Goal: Transaction & Acquisition: Purchase product/service

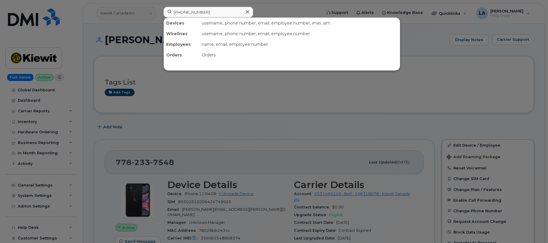
scroll to position [173, 0]
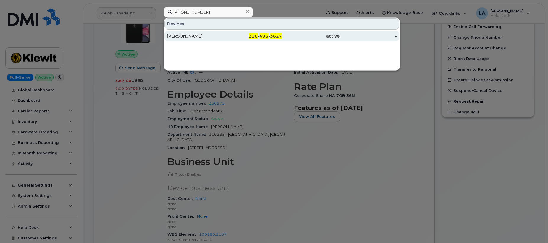
type input "216 496 3627"
click at [178, 35] on div "SCOTT WALTJEN" at bounding box center [196, 36] width 58 height 6
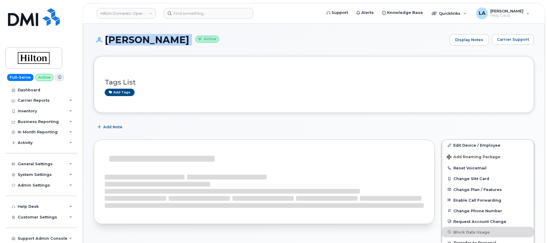
drag, startPoint x: 106, startPoint y: 40, endPoint x: 193, endPoint y: 39, distance: 86.9
click at [193, 39] on h1 "SCOTT WALTJEN Active" at bounding box center [270, 40] width 353 height 10
copy h1 "SCOTT WALTJEN"
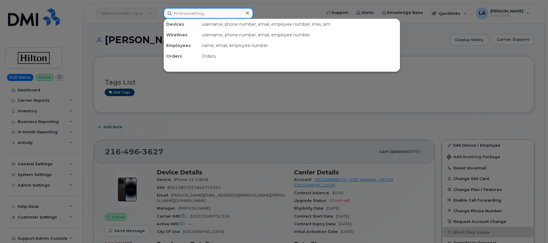
click at [225, 9] on input at bounding box center [208, 13] width 90 height 11
paste input "409 658 3859"
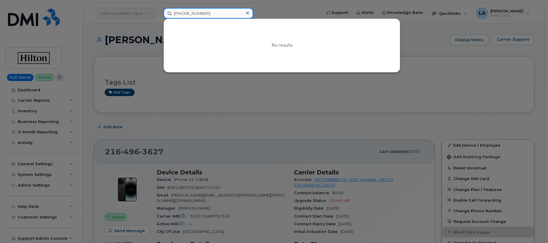
drag, startPoint x: 214, startPoint y: 15, endPoint x: 131, endPoint y: 12, distance: 83.1
click at [159, 12] on div "409 658 3859 No results" at bounding box center [240, 13] width 163 height 11
paste input "2 670 7627"
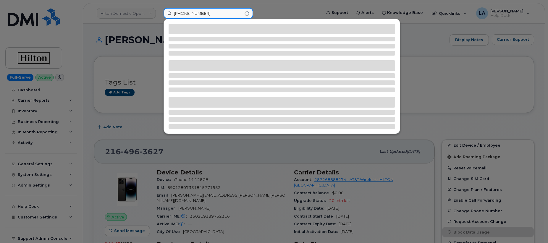
type input "402 670 7627"
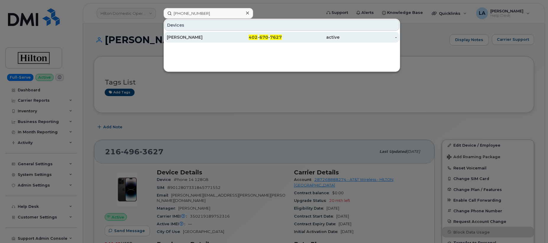
click at [170, 37] on div "Jeramy Decker" at bounding box center [196, 37] width 58 height 6
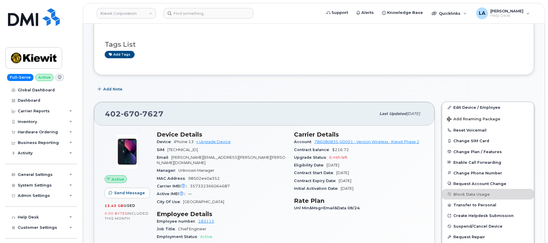
scroll to position [63, 0]
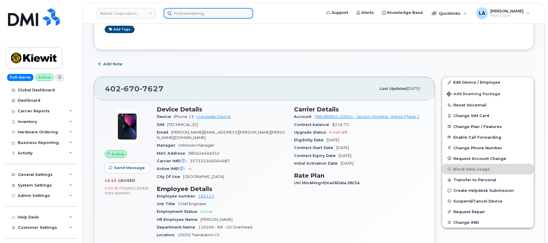
click at [216, 14] on input at bounding box center [208, 13] width 90 height 11
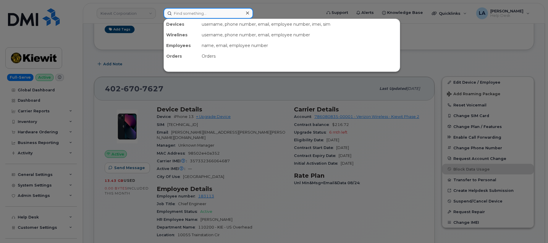
paste input "2029418582"
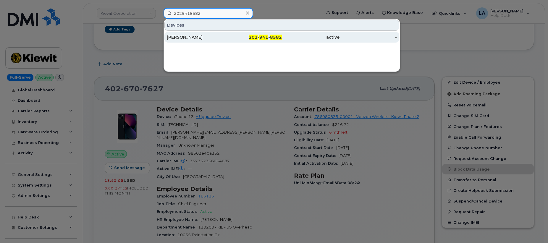
type input "2029418582"
click at [197, 37] on div "[PERSON_NAME]" at bounding box center [196, 37] width 58 height 6
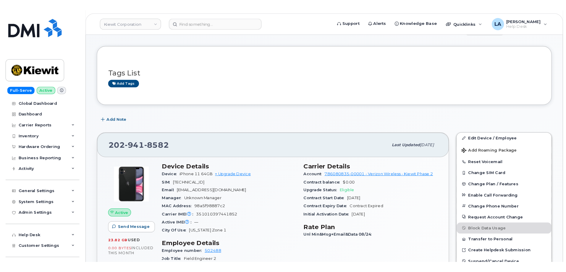
scroll to position [101, 0]
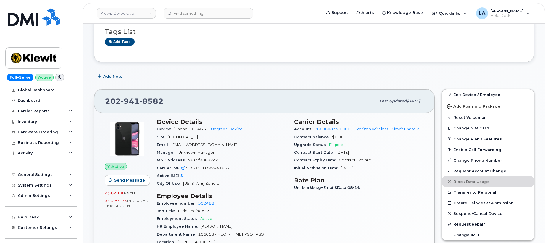
click at [193, 143] on span "[EMAIL_ADDRESS][DOMAIN_NAME]" at bounding box center [204, 144] width 67 height 4
click at [193, 143] on span "EMLEN.BROWN@MASSELEC.COM" at bounding box center [204, 144] width 67 height 4
drag, startPoint x: 242, startPoint y: 144, endPoint x: 245, endPoint y: 145, distance: 3.1
click at [242, 144] on div "Email EMLEN.BROWN@MASSELEC.COM" at bounding box center [222, 145] width 130 height 8
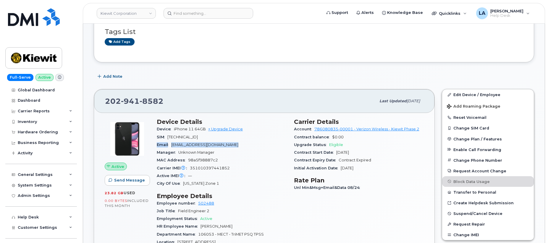
click at [245, 145] on div "Email EMLEN.BROWN@MASSELEC.COM" at bounding box center [222, 145] width 130 height 8
drag, startPoint x: 240, startPoint y: 144, endPoint x: 170, endPoint y: 145, distance: 69.4
click at [170, 145] on div "Email EMLEN.BROWN@MASSELEC.COM" at bounding box center [222, 145] width 130 height 8
copy span "[EMAIL_ADDRESS][DOMAIN_NAME]"
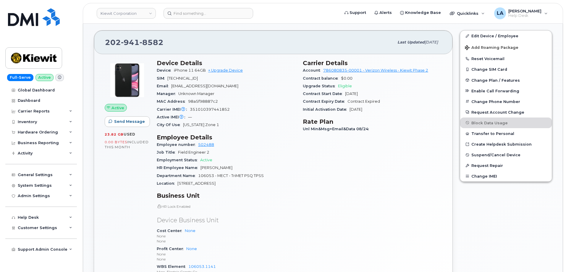
scroll to position [198, 0]
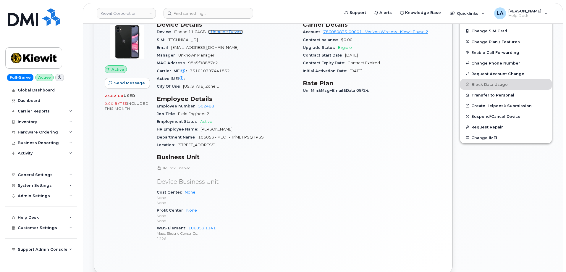
click at [233, 33] on link "+ Upgrade Device" at bounding box center [225, 32] width 35 height 4
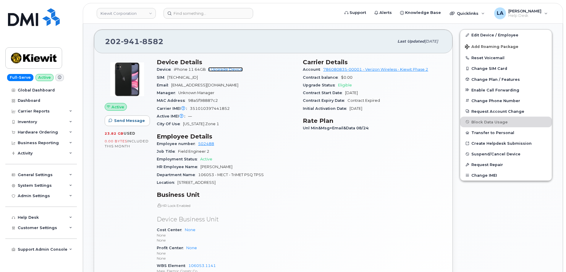
scroll to position [159, 0]
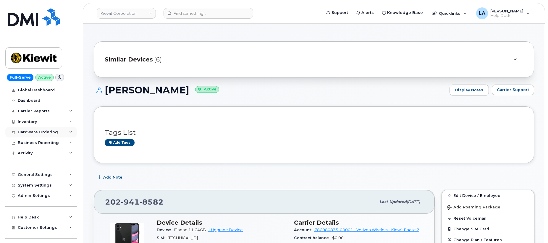
click at [69, 131] on icon at bounding box center [70, 132] width 3 height 3
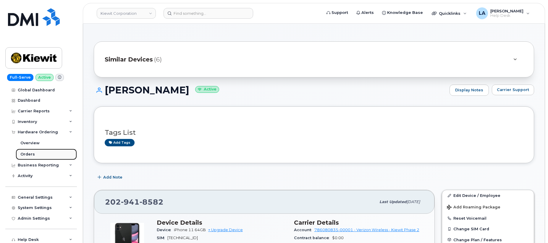
click at [26, 152] on div "Orders" at bounding box center [27, 154] width 14 height 5
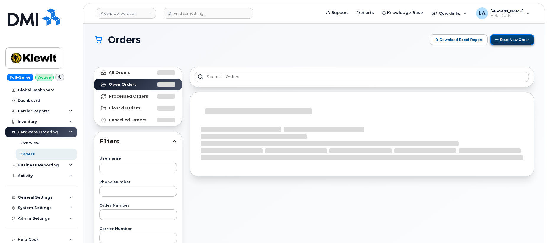
click at [523, 39] on button "Start New Order" at bounding box center [512, 39] width 44 height 11
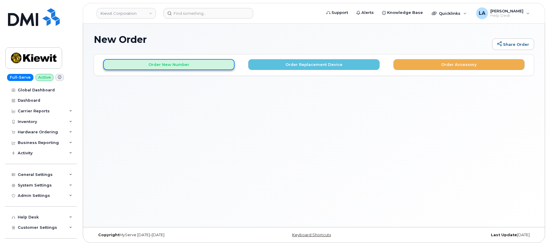
click at [162, 67] on button "Order New Number" at bounding box center [168, 64] width 131 height 11
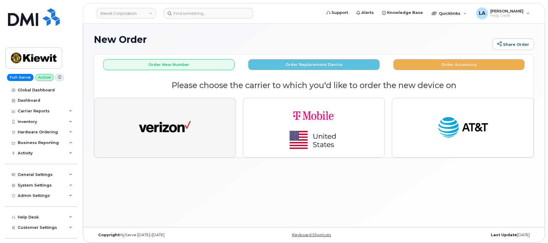
click at [159, 124] on img "button" at bounding box center [165, 127] width 52 height 27
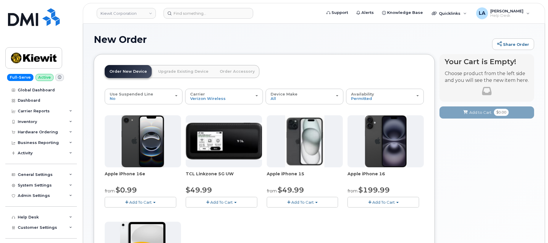
click at [159, 199] on button "Add To Cart" at bounding box center [141, 202] width 72 height 10
click at [507, 148] on div "Your Cart is Empty! Choose product from the left side and you will see the new …" at bounding box center [486, 237] width 95 height 366
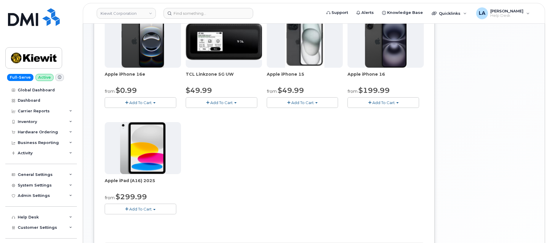
scroll to position [102, 0]
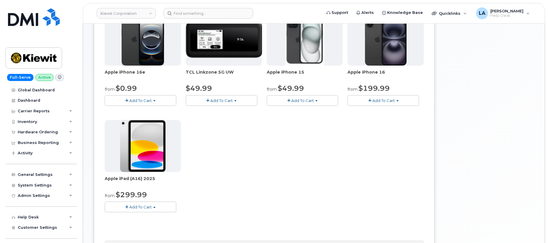
click at [138, 207] on span "Add To Cart" at bounding box center [140, 206] width 22 height 5
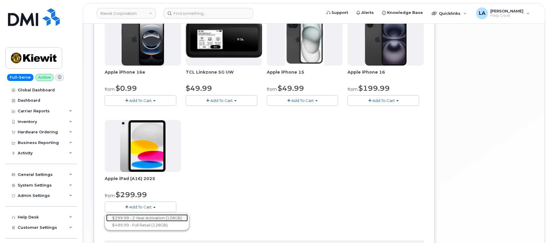
click at [144, 216] on link "$299.99 - 2 Year Activation (128GB)" at bounding box center [147, 217] width 82 height 7
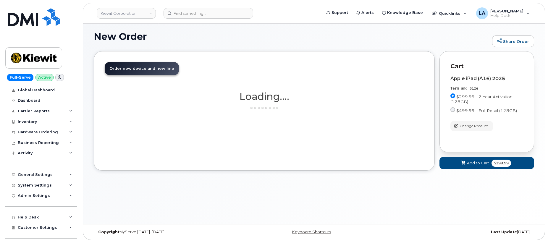
scroll to position [76, 0]
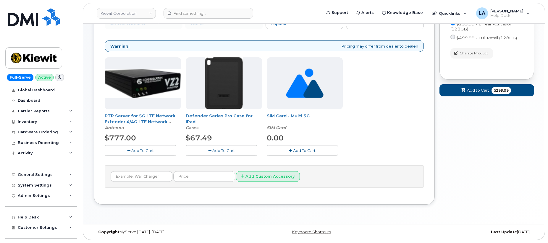
click at [227, 153] on button "Add To Cart" at bounding box center [222, 150] width 72 height 10
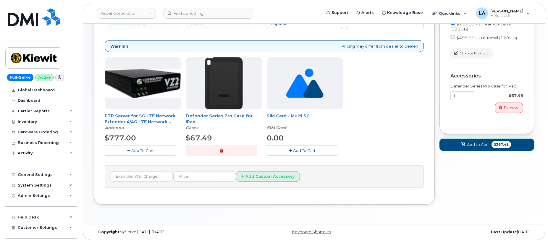
click at [464, 147] on span at bounding box center [463, 145] width 6 height 6
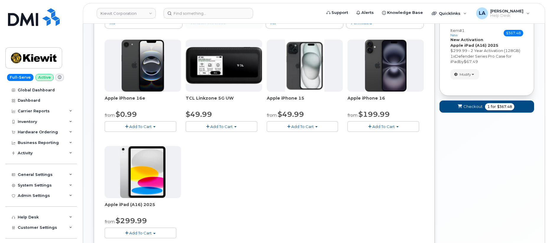
click at [159, 126] on button "Add To Cart" at bounding box center [141, 126] width 72 height 10
click at [144, 137] on link "$0.99 - 2 Year Activation (128GB)" at bounding box center [144, 137] width 76 height 7
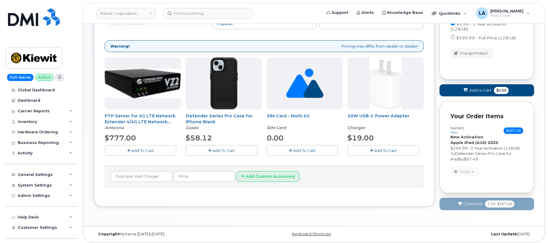
click at [216, 152] on span "Add To Cart" at bounding box center [223, 150] width 22 height 5
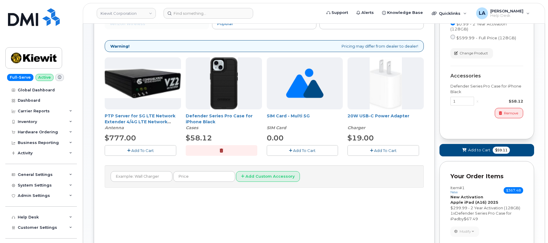
click at [368, 153] on button "Add To Cart" at bounding box center [383, 150] width 72 height 10
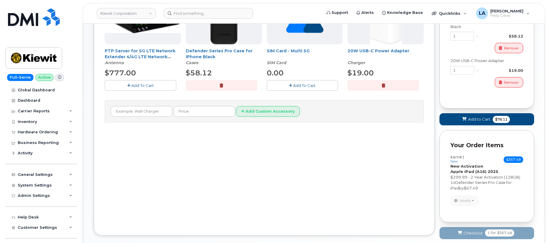
scroll to position [172, 0]
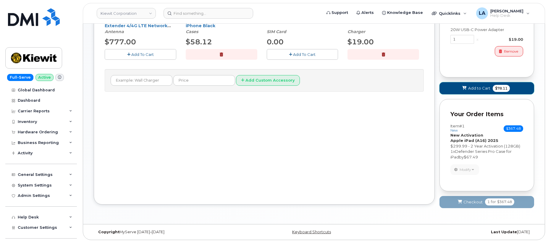
click at [458, 85] on button "Add to Cart $78.11" at bounding box center [486, 88] width 95 height 12
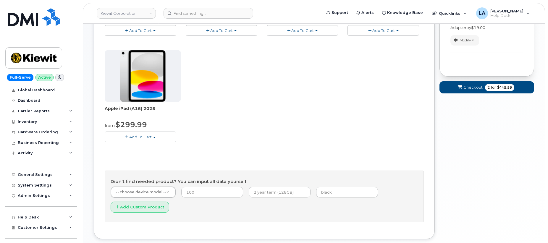
scroll to position [206, 0]
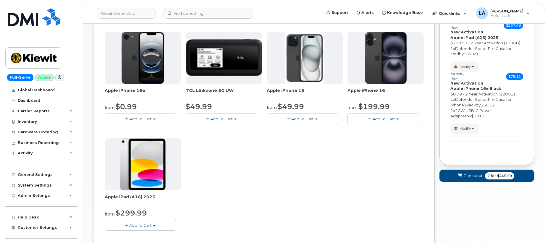
click at [457, 181] on button "Checkout 2 for $445.59" at bounding box center [486, 176] width 95 height 12
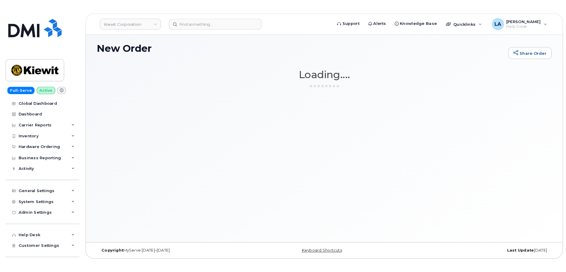
scroll to position [3, 0]
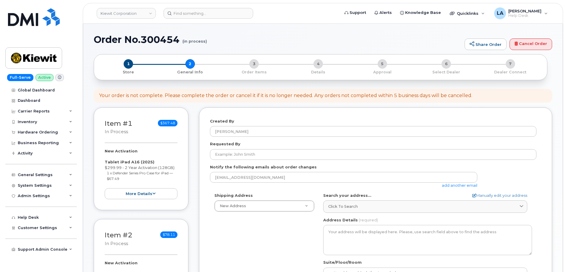
select select
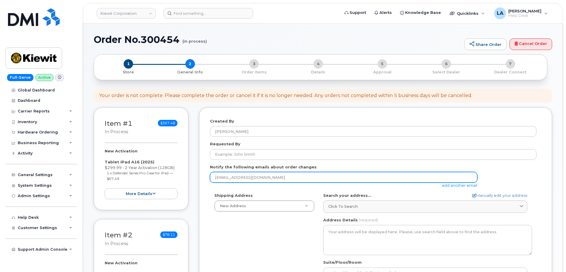
drag, startPoint x: 271, startPoint y: 178, endPoint x: 201, endPoint y: 175, distance: 70.7
click at [202, 176] on div "Created By [PERSON_NAME] Requested By Notify the following emails about order c…" at bounding box center [375, 230] width 353 height 247
paste input "[EMAIL_ADDRESS][DOMAIN_NAME]"
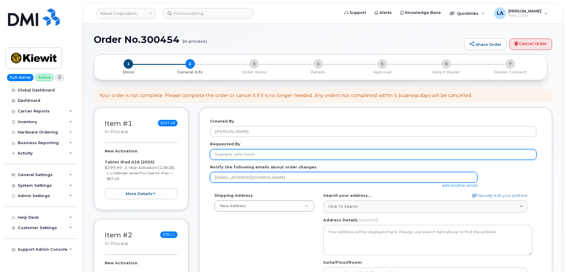
type input "[EMAIL_ADDRESS][DOMAIN_NAME]"
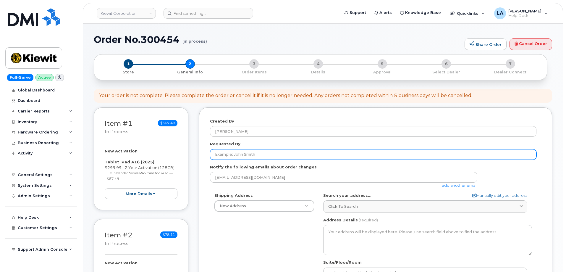
click at [240, 153] on input "Requested By" at bounding box center [373, 154] width 326 height 11
type input "[PERSON_NAME]"
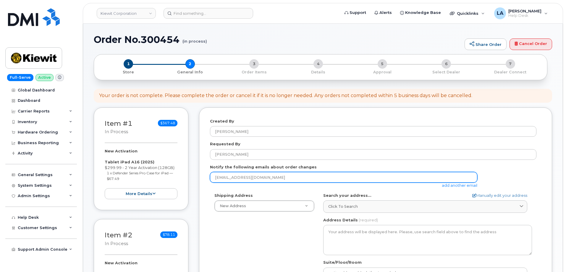
drag, startPoint x: 290, startPoint y: 175, endPoint x: 144, endPoint y: 172, distance: 145.4
click at [136, 176] on div "Item #1 in process $367.48 New Activation Tablet iPad A16 (2025) $299.99 - 2 Ye…" at bounding box center [323, 235] width 458 height 256
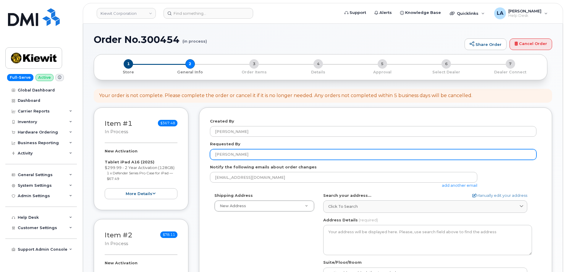
drag, startPoint x: 231, startPoint y: 155, endPoint x: 189, endPoint y: 154, distance: 42.0
click at [189, 154] on div "Item #1 in process $367.48 New Activation Tablet iPad A16 (2025) $299.99 - 2 Ye…" at bounding box center [323, 235] width 458 height 256
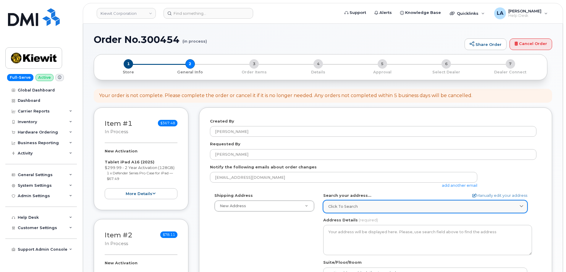
click at [357, 205] on div "Click to search" at bounding box center [425, 206] width 194 height 6
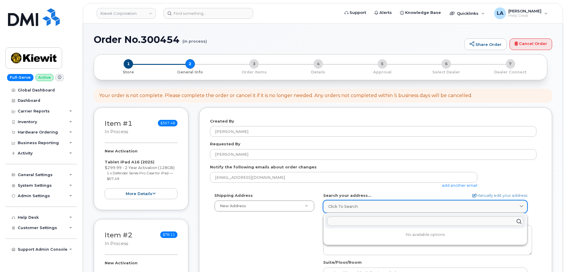
paste input "10200 SW Greenburg Rd"
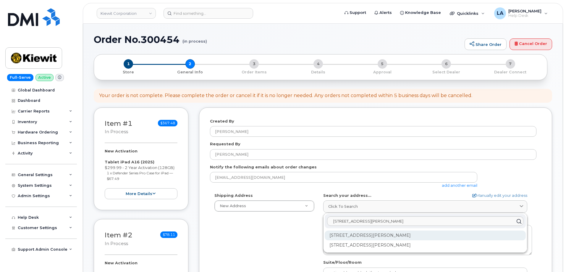
type input "10200 SW Greenburg Rd"
click at [391, 236] on div "10200 SW Greenburg Rd Portland OR 97223" at bounding box center [424, 235] width 201 height 10
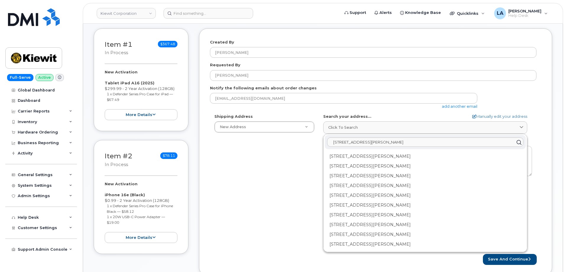
scroll to position [104, 0]
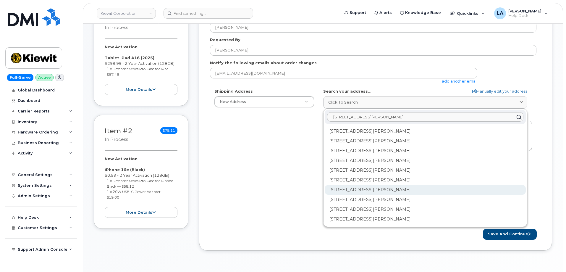
click at [404, 194] on div "10200 SW Greenburg Rd Ste 200 Portland OR 97223-5510" at bounding box center [424, 190] width 201 height 10
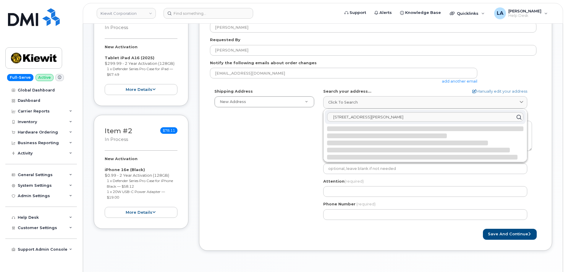
select select
type textarea "10200 SW Greenburg Rd Ste 200 PORTLAND OR 97223-5510 UNITED STATES"
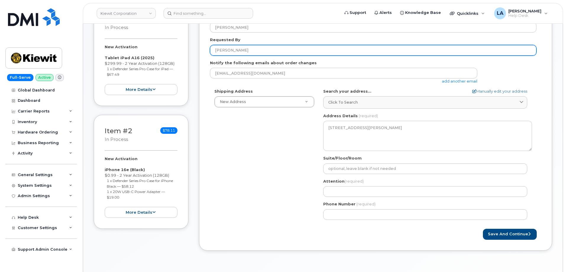
drag, startPoint x: 256, startPoint y: 49, endPoint x: 205, endPoint y: 48, distance: 50.8
click at [205, 48] on div "Created By Lanette Aparicio Requested By Emlen Brown Notify the following email…" at bounding box center [375, 126] width 353 height 247
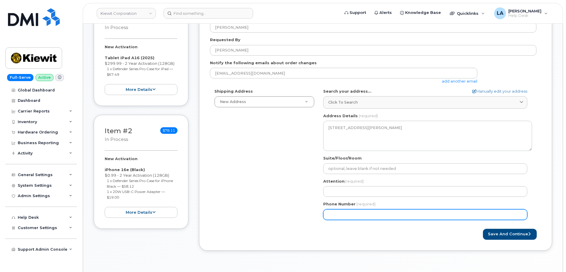
click at [343, 217] on input "Phone Number" at bounding box center [425, 214] width 204 height 11
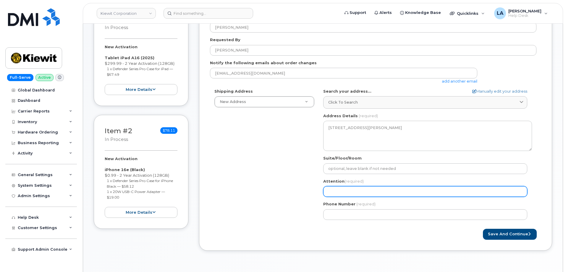
click at [369, 187] on input "Attention (required)" at bounding box center [425, 191] width 204 height 11
paste input "[PERSON_NAME]"
type input "[PERSON_NAME]"
select select
type input "[PERSON_NAME]"
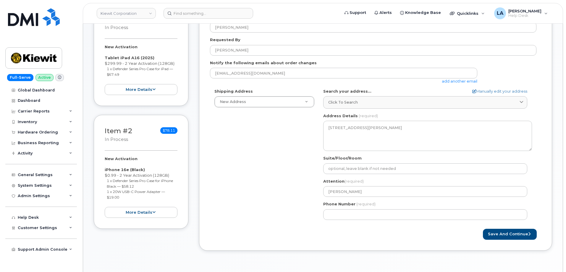
click at [333, 207] on div "Phone Number (required)" at bounding box center [427, 210] width 209 height 19
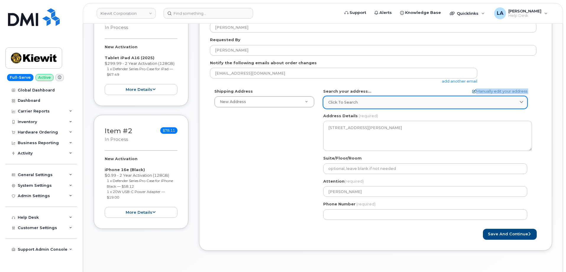
click at [440, 98] on div "Search your address... Manually edit your address Click to search 10200 SW Gree…" at bounding box center [427, 98] width 209 height 20
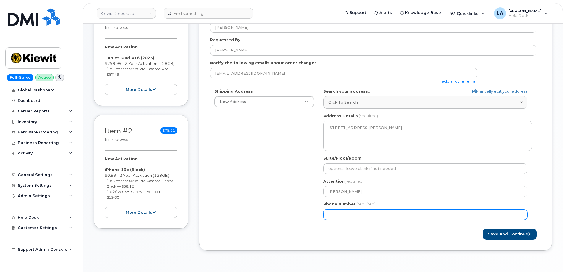
click at [375, 215] on input "Phone Number" at bounding box center [425, 214] width 204 height 11
click at [397, 213] on input "Phone Number" at bounding box center [425, 214] width 204 height 11
paste input "2029418582"
select select
type input "2029418582"
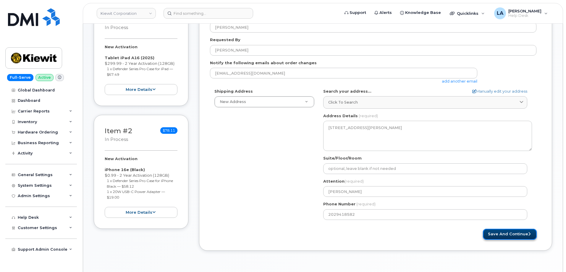
click at [502, 233] on button "Save and Continue" at bounding box center [510, 233] width 54 height 11
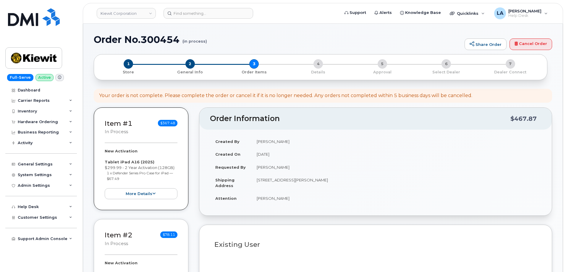
select select
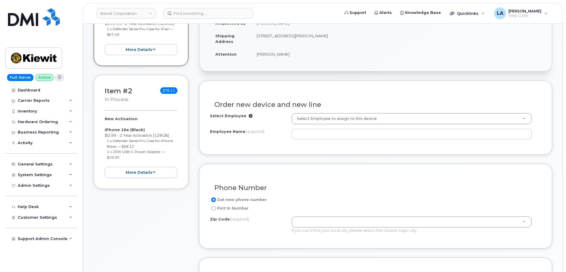
scroll to position [146, 0]
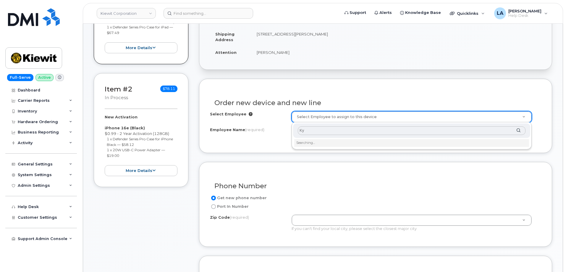
type input "K"
type input "M"
click at [372, 134] on input "text" at bounding box center [412, 130] width 228 height 9
type input "548225"
type input "2173044"
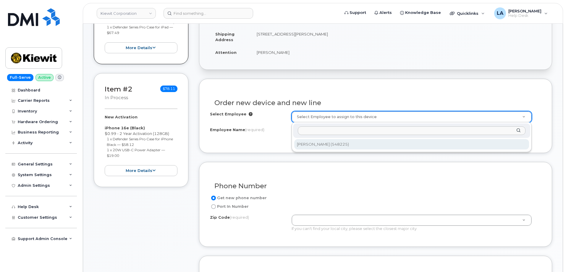
type input "Kyle Medvedich"
type input "South 204th St & Pacific Hwy South"
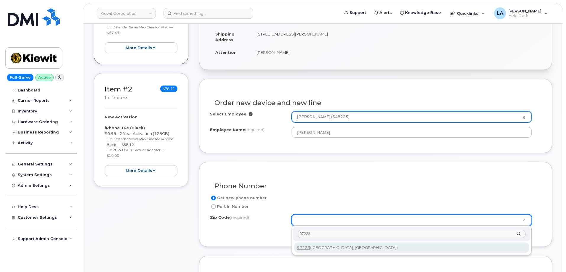
type input "97223"
type input "97223 (Portland, OR)"
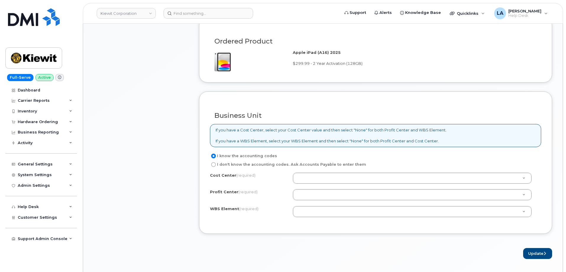
scroll to position [433, 0]
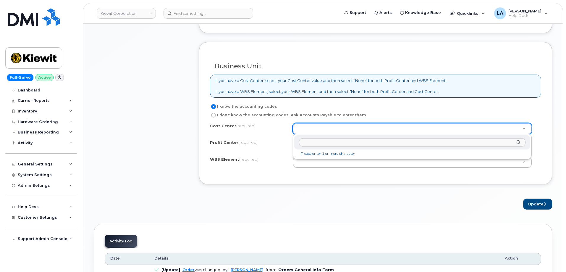
type input "n"
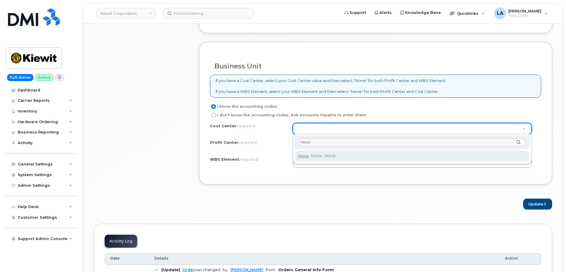
type input "None"
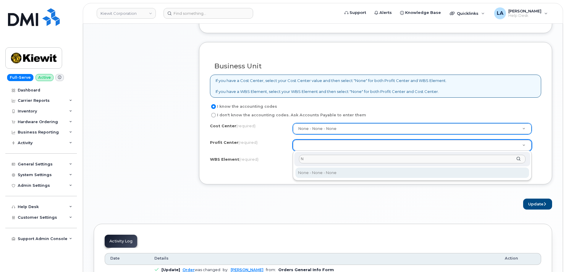
type input "N"
select select "None"
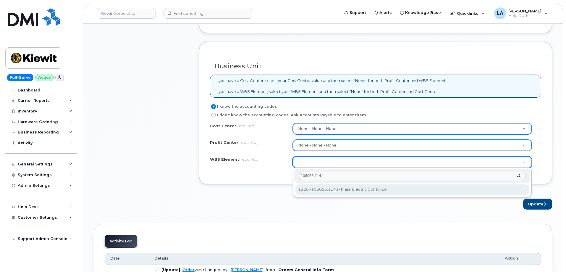
type input "106053.1141"
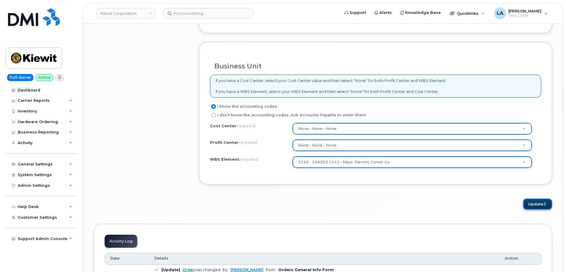
click at [532, 201] on button "Update" at bounding box center [537, 203] width 29 height 11
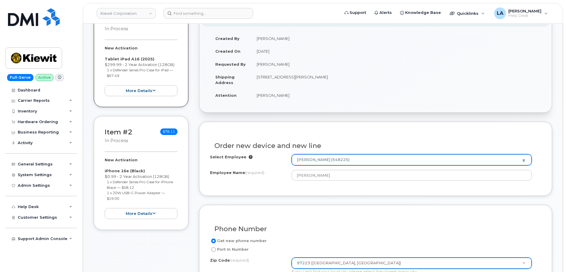
scroll to position [0, 0]
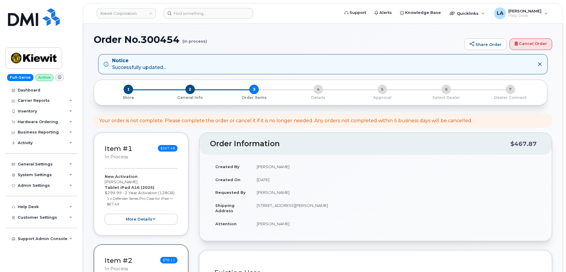
select select
drag, startPoint x: 565, startPoint y: 56, endPoint x: 566, endPoint y: 64, distance: 8.6
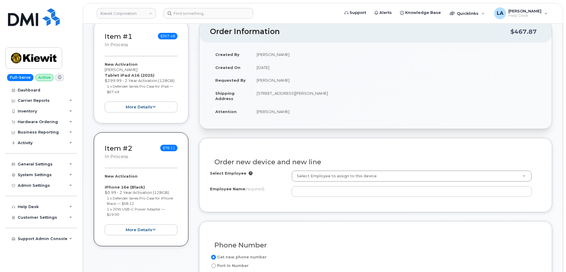
scroll to position [147, 0]
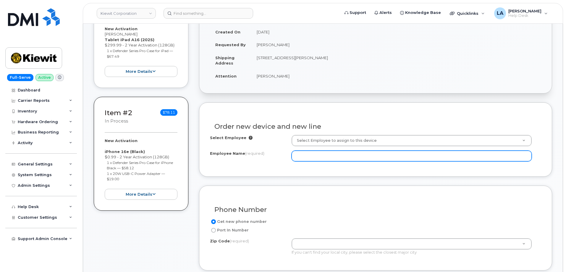
click at [315, 155] on input "Employee Name (required)" at bounding box center [411, 155] width 240 height 11
paste input "00548225"
click at [345, 155] on input "00548225" at bounding box center [411, 155] width 240 height 11
click at [302, 155] on input "00548225" at bounding box center [411, 155] width 240 height 11
click at [335, 160] on input "548225" at bounding box center [411, 155] width 240 height 11
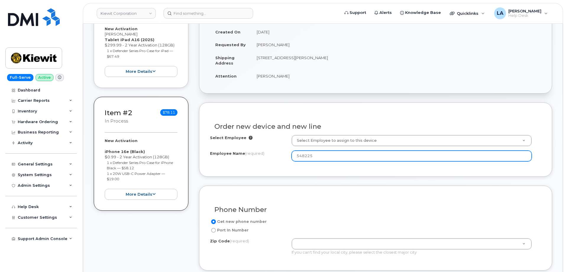
click at [337, 157] on input "548225" at bounding box center [411, 155] width 240 height 11
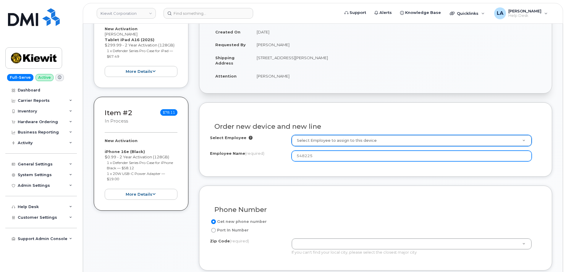
type input "548225"
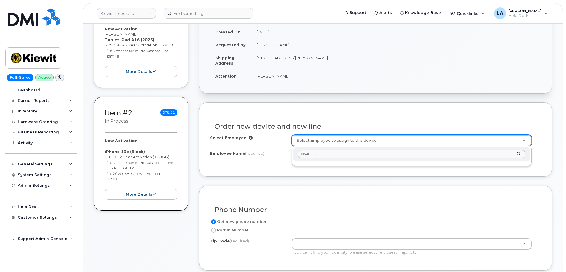
drag, startPoint x: 315, startPoint y: 152, endPoint x: 274, endPoint y: 152, distance: 41.4
paste input "Kyle Medvedich"
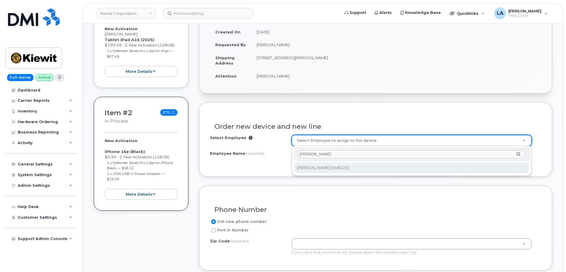
type input "Kyle Medvedich"
type input "2173044"
type input "Kyle Medvedich"
type input "South 204th St & Pacific Hwy South"
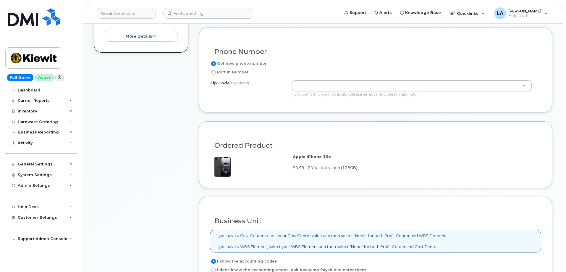
scroll to position [319, 0]
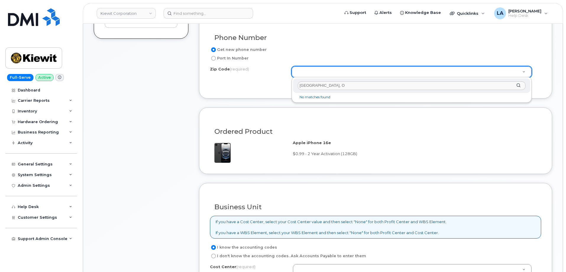
type input "Portland, OR"
drag, startPoint x: 340, startPoint y: 83, endPoint x: 274, endPoint y: 83, distance: 66.8
click at [274, 83] on body "Kiewit Corporation Support Alerts Knowledge Base Quicklinks Suspend / Cancel De…" at bounding box center [283, 206] width 566 height 1051
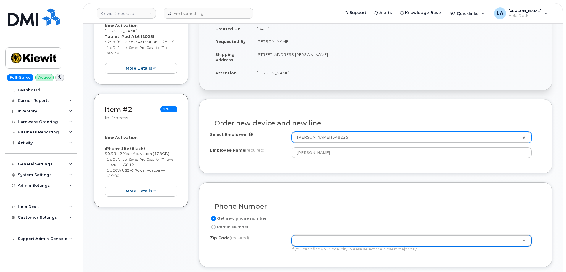
scroll to position [134, 0]
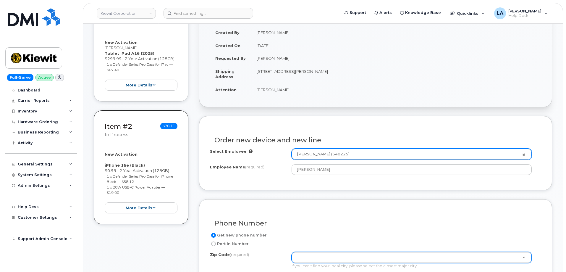
click at [358, 69] on td "10200 SW Greenburg Rd Ste 200 PORTLAND OR 97223-5510 UNITED STATES" at bounding box center [396, 74] width 290 height 18
copy td "97223"
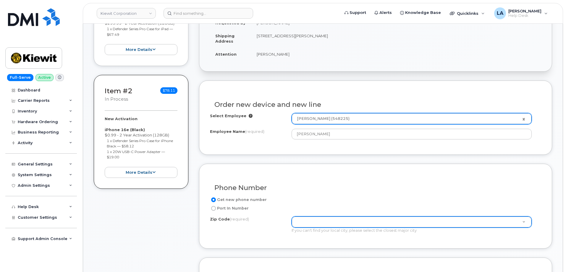
scroll to position [173, 0]
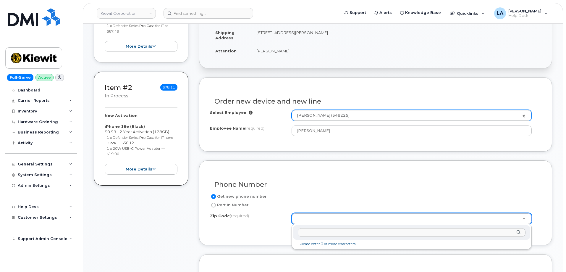
paste input "97223"
type input "97223"
type input "97223 (Portland, OR)"
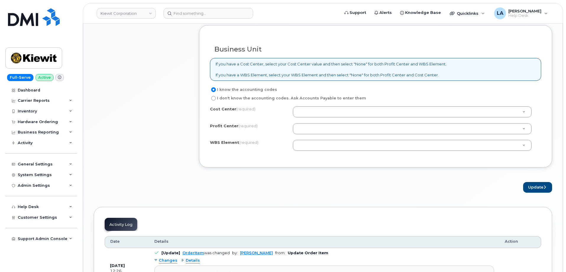
scroll to position [479, 0]
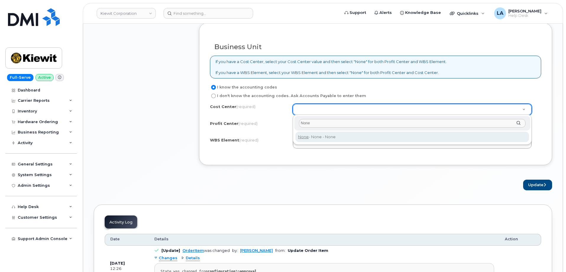
type input "None"
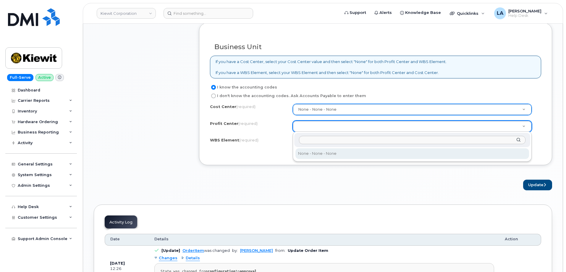
select select "None"
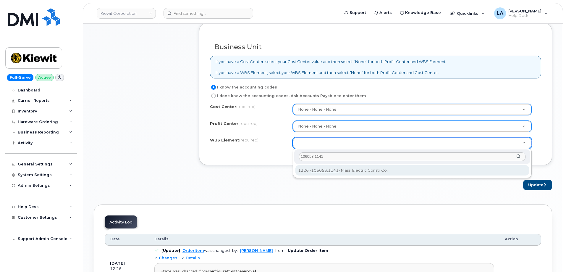
type input "106053.1141"
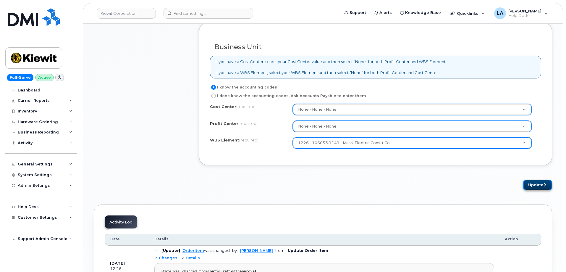
click at [534, 184] on button "Update" at bounding box center [537, 184] width 29 height 11
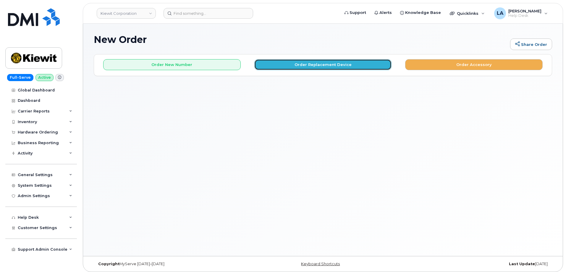
click at [297, 63] on button "Order Replacement Device" at bounding box center [322, 64] width 137 height 11
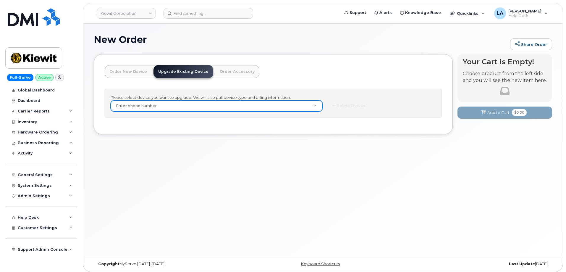
paste input "2029418582"
type input "2029418582"
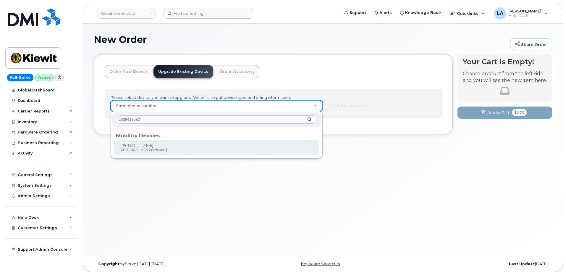
type input "2029418582"
type input "1165220"
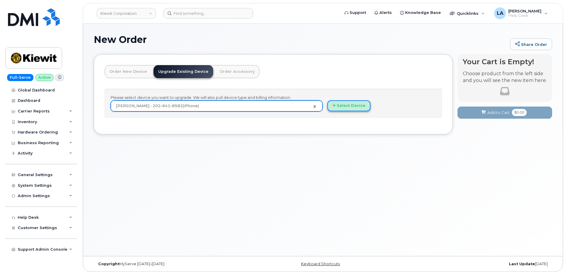
click at [357, 106] on button "Select Device" at bounding box center [348, 105] width 43 height 11
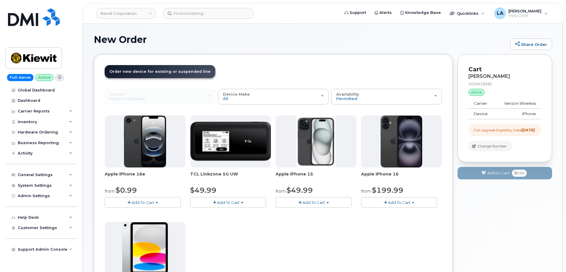
click at [155, 198] on button "Add To Cart" at bounding box center [143, 202] width 76 height 10
click at [157, 211] on link "$0.99 - 2 Year Upgrade (128GB)" at bounding box center [143, 213] width 74 height 7
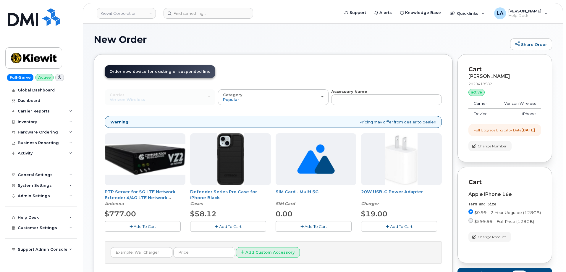
click at [229, 226] on span "Add To Cart" at bounding box center [230, 226] width 22 height 5
click at [386, 227] on icon "button" at bounding box center [387, 226] width 3 height 4
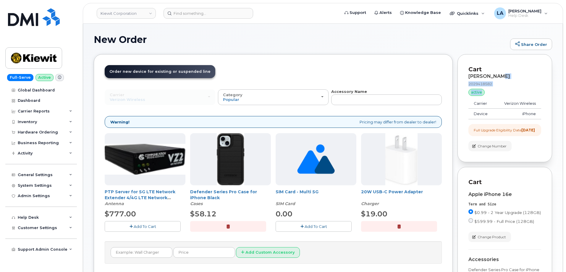
drag, startPoint x: 565, startPoint y: 74, endPoint x: 568, endPoint y: 98, distance: 24.4
click at [565, 98] on html "Kiewit Corporation Support Alerts Knowledge Base Quicklinks Suspend / Cancel De…" at bounding box center [283, 206] width 566 height 413
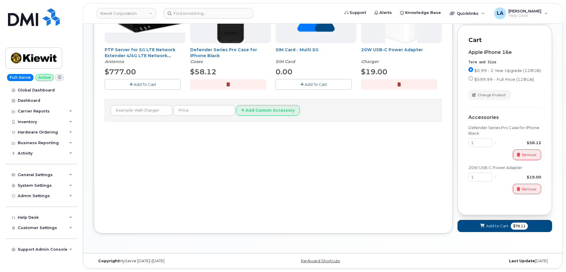
scroll to position [147, 0]
click at [486, 228] on span "Add to Cart" at bounding box center [497, 226] width 22 height 6
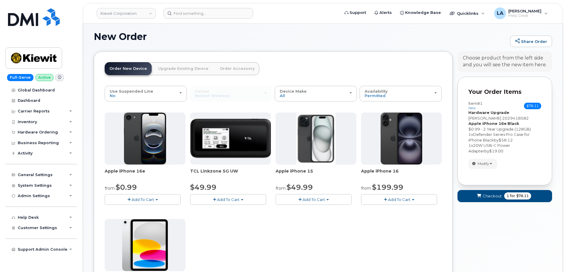
scroll to position [163, 0]
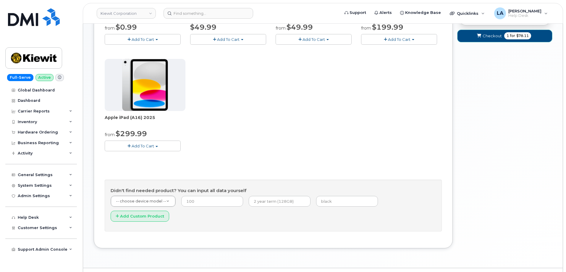
click at [476, 37] on span "submit" at bounding box center [479, 36] width 6 height 6
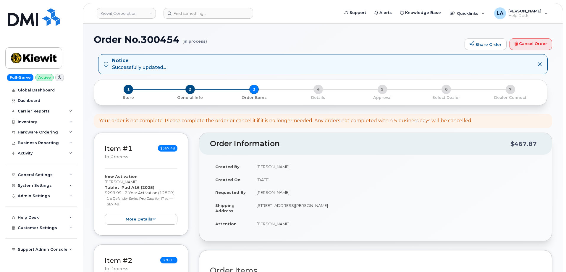
click at [373, 53] on div "Order No.300454 (in process) Share Order Cancel Order" at bounding box center [323, 44] width 458 height 20
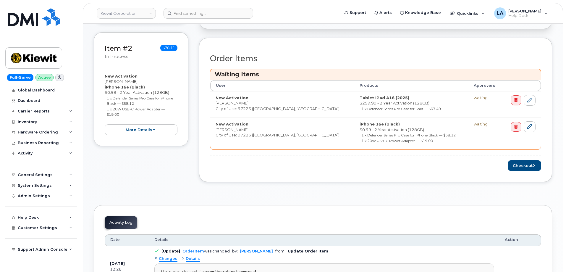
scroll to position [238, 0]
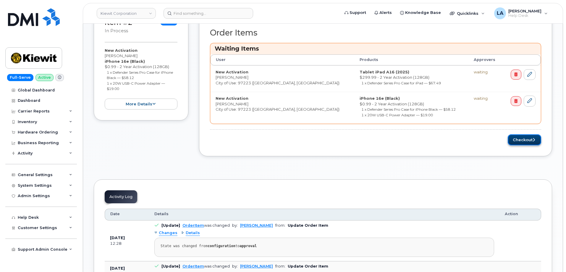
click at [526, 137] on button "Checkout" at bounding box center [523, 139] width 33 height 11
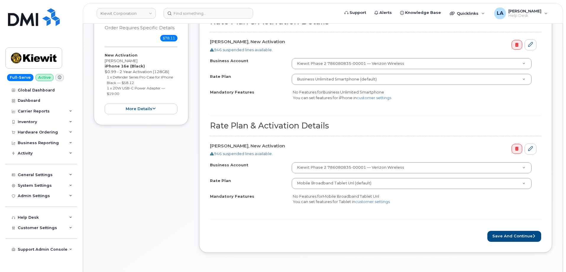
scroll to position [238, 0]
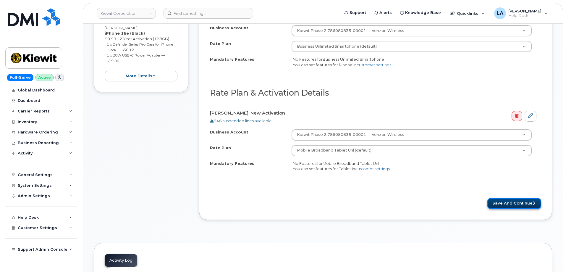
click at [517, 202] on button "Save and Continue" at bounding box center [514, 203] width 54 height 11
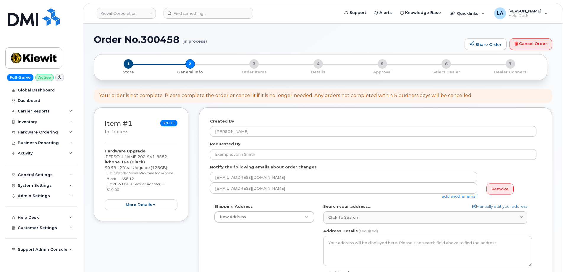
select select
click at [499, 188] on link "Remove" at bounding box center [499, 188] width 27 height 11
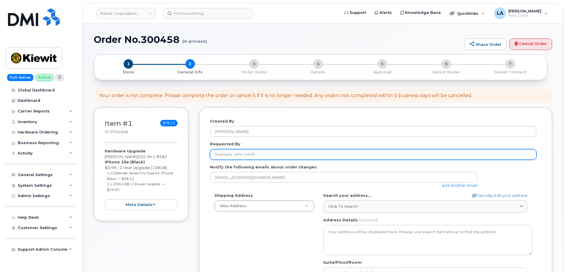
click at [243, 154] on input "Requested By" at bounding box center [373, 154] width 326 height 11
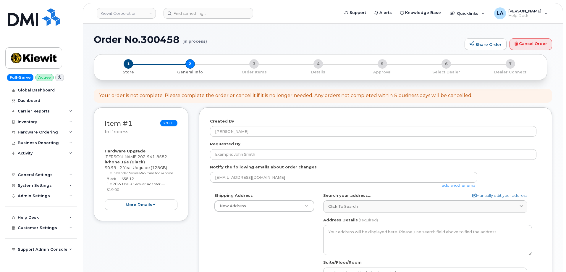
click at [259, 239] on div "Shipping Address New Address New Address [STREET_ADDRESS][GEOGRAPHIC_DATA][PERS…" at bounding box center [373, 260] width 326 height 136
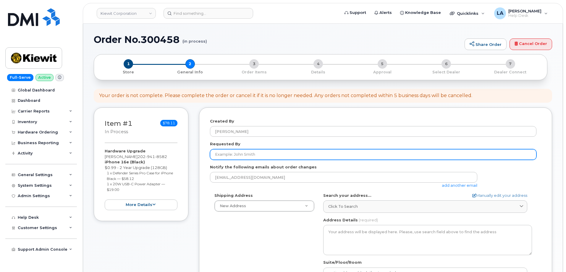
click at [267, 152] on input "Requested By" at bounding box center [373, 154] width 326 height 11
paste input "[PERSON_NAME]"
type input "[PERSON_NAME]"
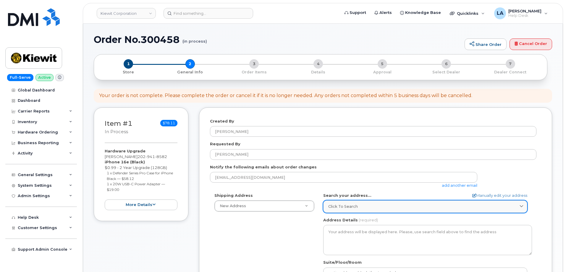
click at [358, 205] on div "Click to search" at bounding box center [425, 206] width 194 height 6
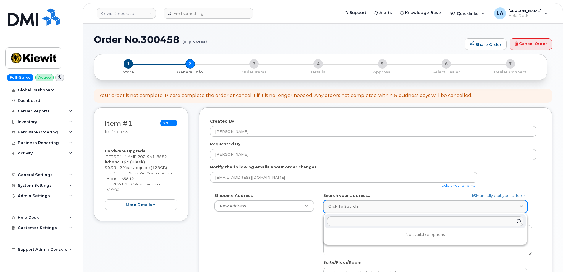
paste input "[STREET_ADDRESS][PERSON_NAME]"
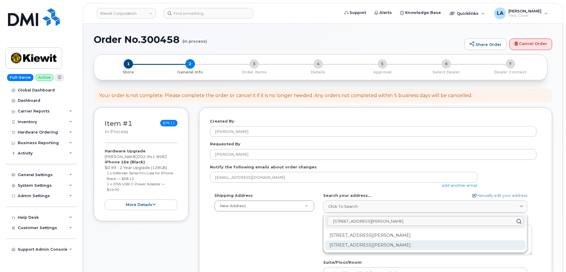
type input "[STREET_ADDRESS][PERSON_NAME]"
click at [362, 242] on div "[STREET_ADDRESS][PERSON_NAME]" at bounding box center [424, 245] width 201 height 10
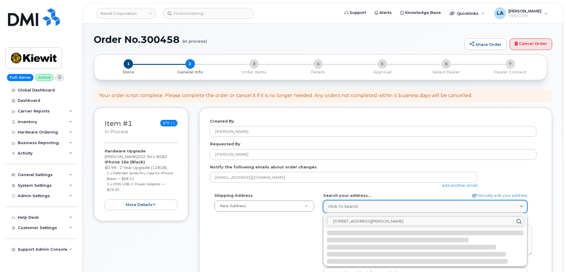
select select
type textarea "[STREET_ADDRESS][PERSON_NAME]"
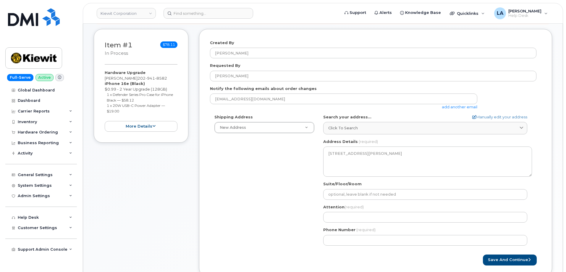
scroll to position [109, 0]
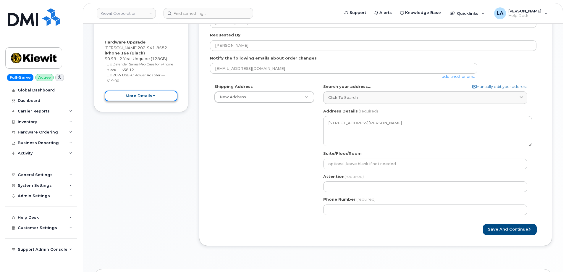
click at [134, 92] on button "more details" at bounding box center [141, 95] width 73 height 11
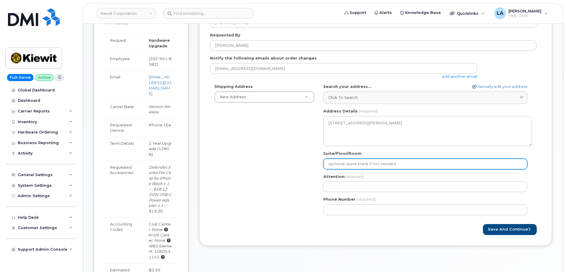
click at [346, 162] on input "Suite/Floor/Room" at bounding box center [425, 163] width 204 height 11
select select
type input "S"
select select
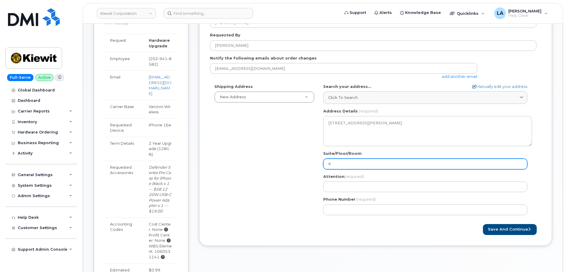
type input "200"
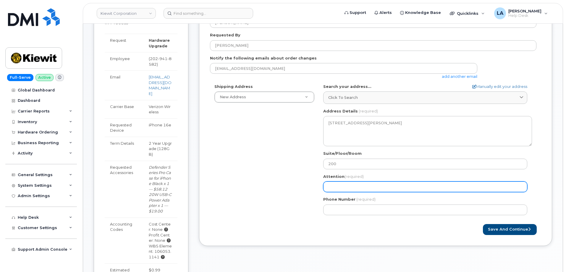
click at [350, 188] on input "Attention (required)" at bounding box center [425, 186] width 204 height 11
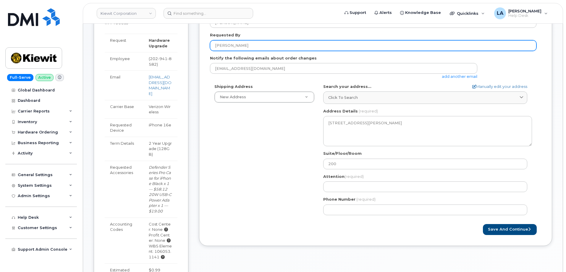
click at [270, 46] on input "[PERSON_NAME]" at bounding box center [373, 45] width 326 height 11
drag, startPoint x: 260, startPoint y: 47, endPoint x: 185, endPoint y: 45, distance: 74.8
click at [185, 45] on div "Item #1 in process $78.11 Hardware Upgrade [PERSON_NAME] [PHONE_NUMBER] iPhone …" at bounding box center [323, 185] width 458 height 372
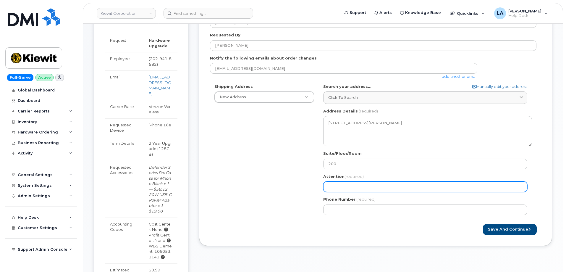
click at [348, 184] on input "Attention (required)" at bounding box center [425, 186] width 204 height 11
paste input "[PERSON_NAME]"
select select
type input "[PERSON_NAME]"
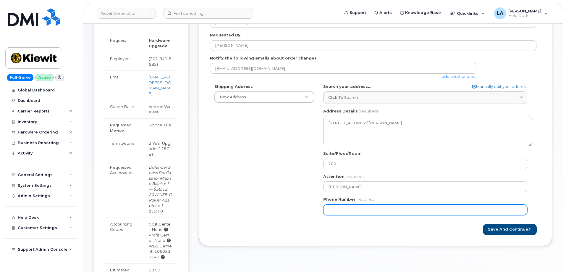
click at [379, 211] on input "Phone Number" at bounding box center [425, 209] width 204 height 11
paste input "2029418582"
select select
type input "2029418582"
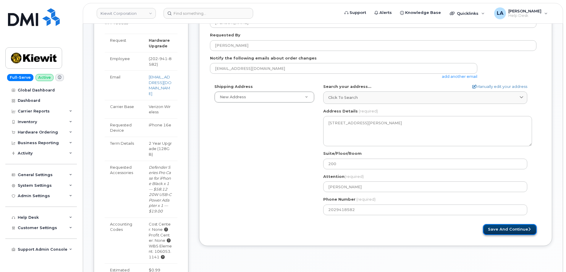
click at [499, 230] on button "Save and Continue" at bounding box center [510, 229] width 54 height 11
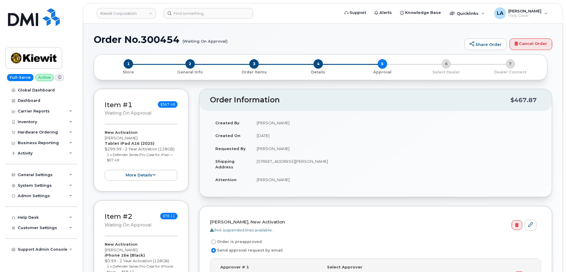
click at [314, 40] on h1 "Order No.300454 (Waiting On Approval)" at bounding box center [278, 39] width 368 height 10
drag, startPoint x: 139, startPoint y: 36, endPoint x: 236, endPoint y: 47, distance: 97.2
copy h1 "Order No.300454 (Waiting On Approval)"
click at [283, 47] on div "Order No.300454 (Waiting On Approval) Share Order Cancel Order" at bounding box center [323, 44] width 458 height 20
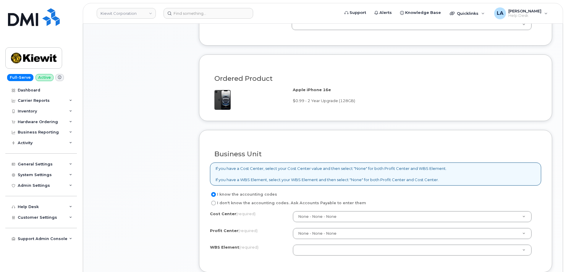
scroll to position [378, 0]
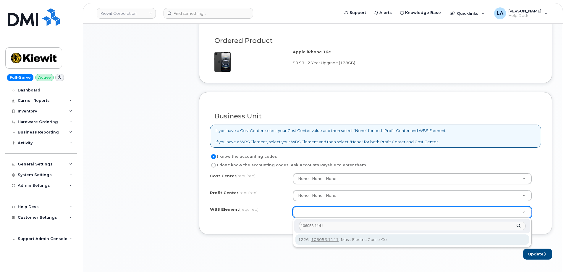
type input "106053.1141"
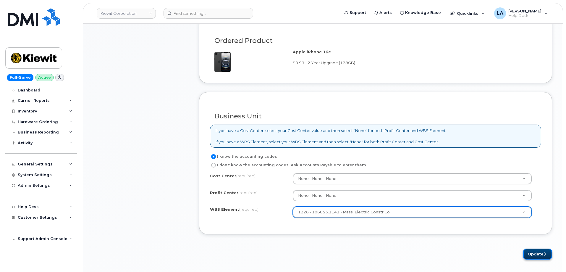
click at [533, 254] on button "Update" at bounding box center [537, 253] width 29 height 11
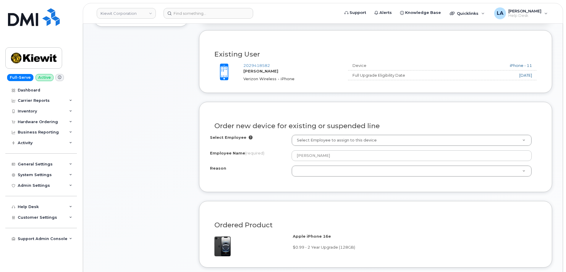
scroll to position [195, 0]
click at [345, 176] on div "Select Employee Select Employee to assign to this device Employee Name (require…" at bounding box center [375, 156] width 331 height 46
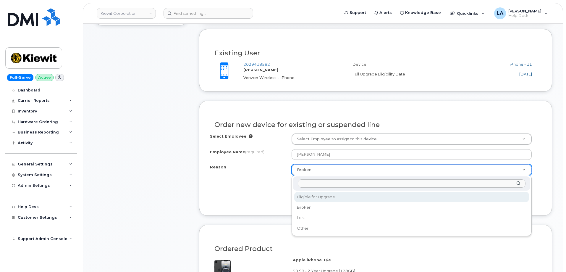
select select "eligible_for_upgrade"
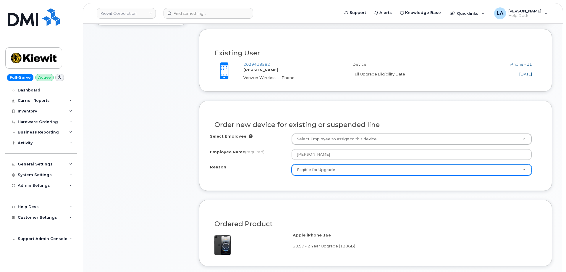
click at [239, 187] on div "Order new device for existing or suspended line Select Employee Select Employee…" at bounding box center [375, 145] width 353 height 90
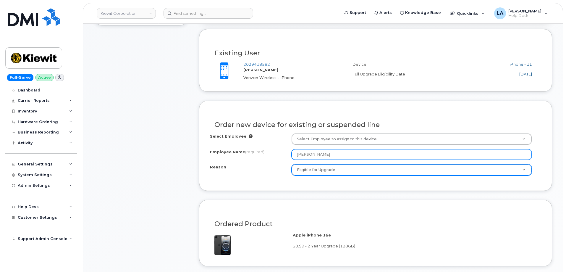
drag, startPoint x: 308, startPoint y: 154, endPoint x: 264, endPoint y: 157, distance: 43.6
click at [264, 157] on div "Employee Name (required) [PERSON_NAME]" at bounding box center [375, 154] width 331 height 11
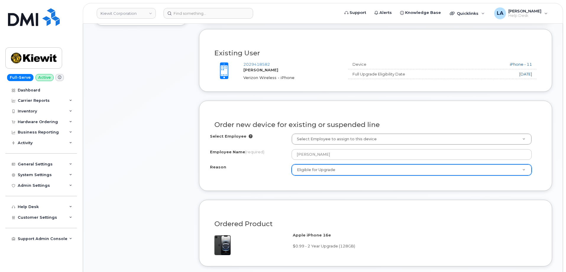
drag, startPoint x: 299, startPoint y: 137, endPoint x: 302, endPoint y: 135, distance: 3.2
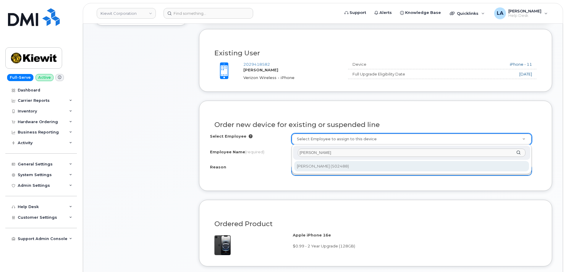
type input "[PERSON_NAME]"
type input "2162422"
type input "[PERSON_NAME]"
select select
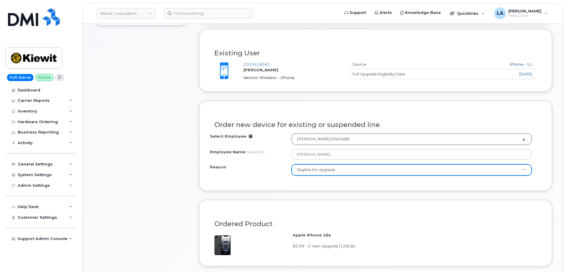
click at [175, 174] on div "Item #1 in process $78.11 Hardware Upgrade [PERSON_NAME] [PHONE_NUMBER] iPhone …" at bounding box center [141, 177] width 95 height 530
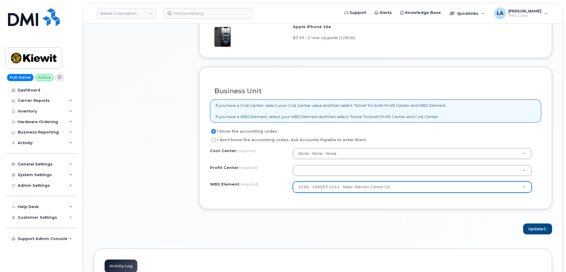
scroll to position [433, 0]
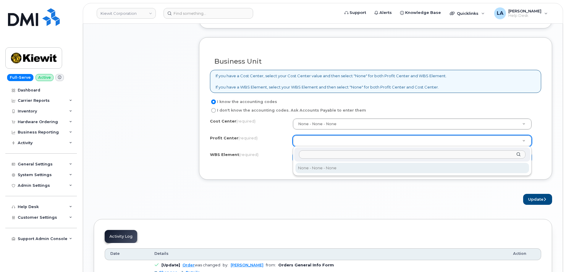
select select "None"
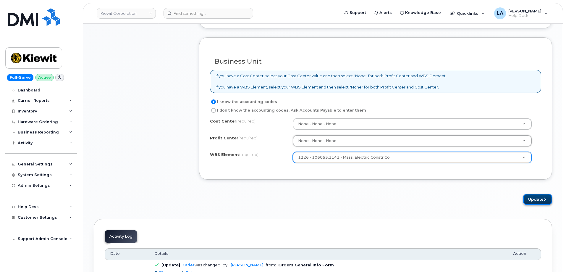
click at [534, 197] on button "Update" at bounding box center [537, 199] width 29 height 11
click at [381, 212] on div "× Share This Order If you want to allow others to create or edit orders, share …" at bounding box center [323, 48] width 458 height 855
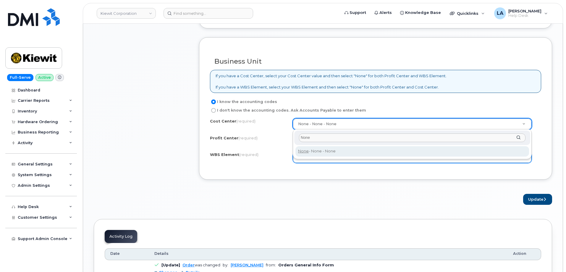
type input "None"
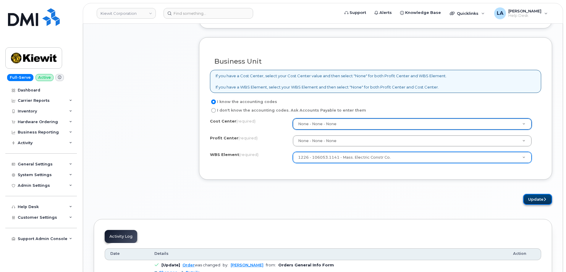
click at [531, 202] on button "Update" at bounding box center [537, 199] width 29 height 11
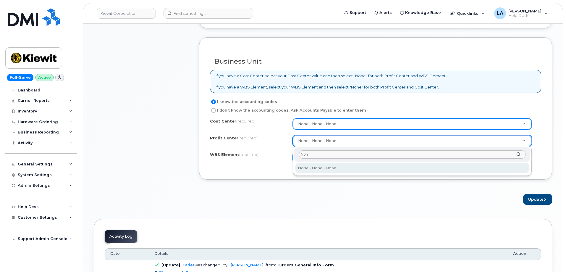
type input "Non"
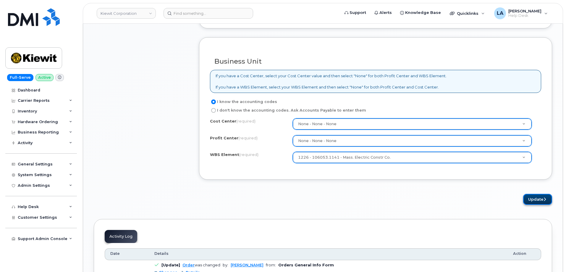
click at [542, 197] on button "Update" at bounding box center [537, 199] width 29 height 11
click at [414, 205] on div "× Share This Order If you want to allow others to create or edit orders, share …" at bounding box center [323, 48] width 458 height 855
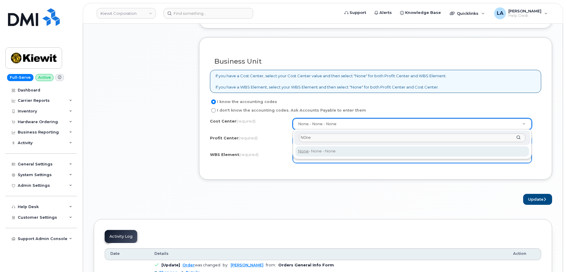
type input "NOne"
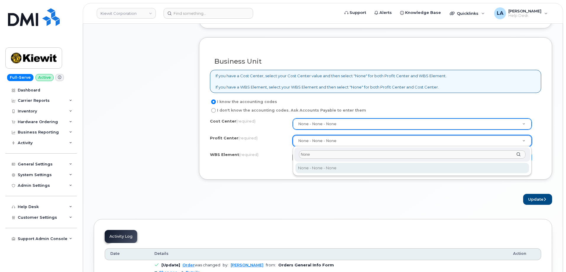
type input "None"
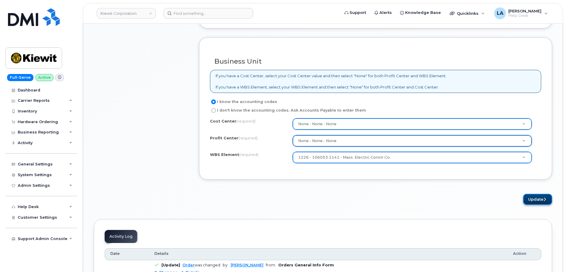
click at [541, 199] on button "Update" at bounding box center [537, 199] width 29 height 11
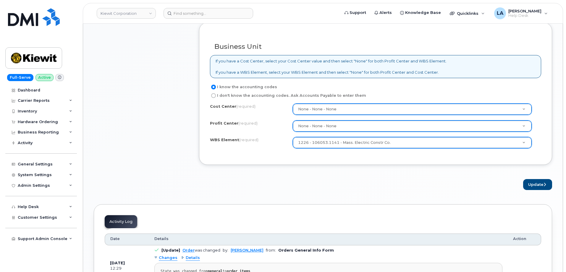
scroll to position [449, 0]
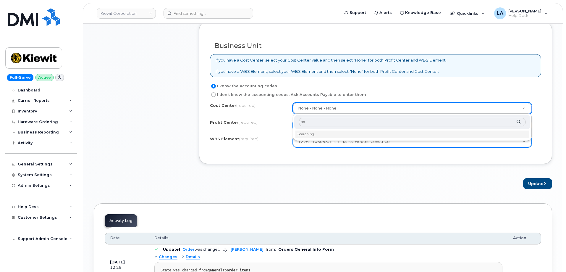
type input "o"
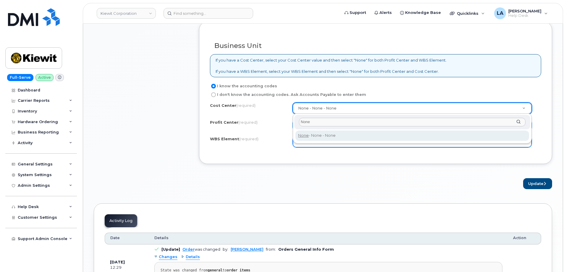
type input "None"
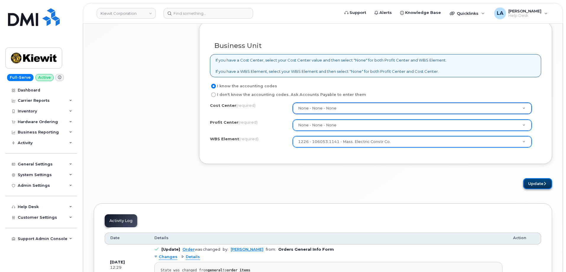
click at [539, 183] on button "Update" at bounding box center [537, 183] width 29 height 11
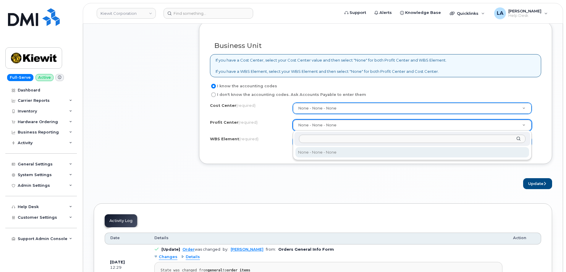
drag, startPoint x: 355, startPoint y: 120, endPoint x: 357, endPoint y: 110, distance: 10.8
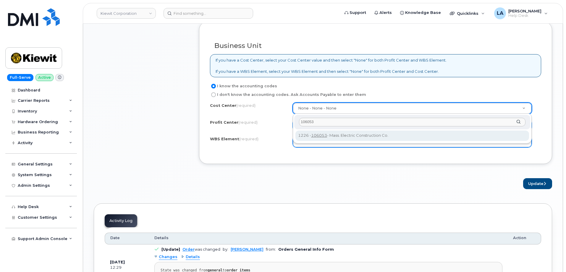
type input "106053"
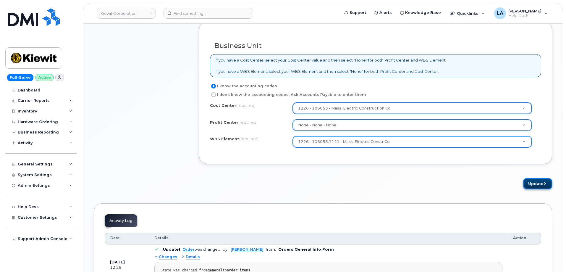
click at [542, 185] on button "Update" at bounding box center [537, 183] width 29 height 11
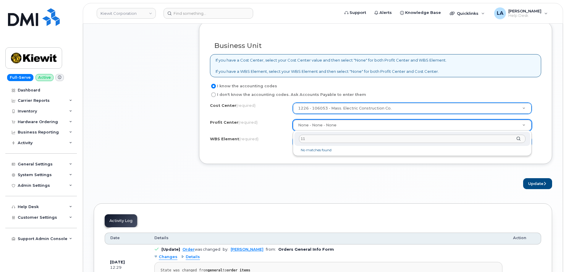
type input "1"
type input "None"
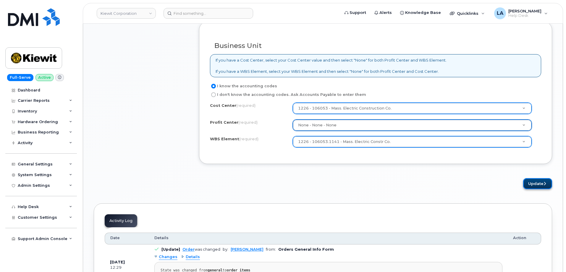
click at [535, 186] on button "Update" at bounding box center [537, 183] width 29 height 11
click at [534, 184] on button "Update" at bounding box center [537, 183] width 29 height 11
click at [534, 186] on button "Update" at bounding box center [537, 183] width 29 height 11
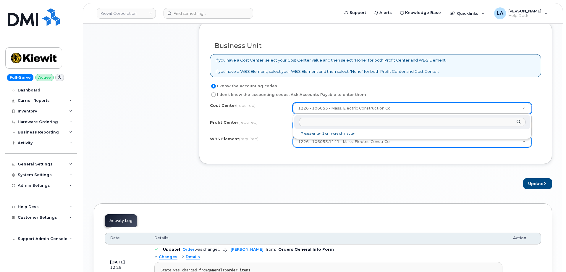
click at [348, 122] on input "text" at bounding box center [412, 122] width 226 height 9
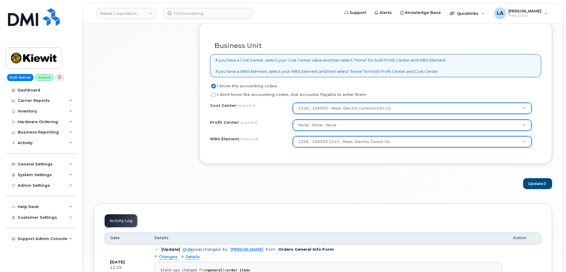
click at [213, 94] on input "I don't know the accounting codes. Ask Accounts Payable to enter them" at bounding box center [213, 94] width 5 height 5
radio input "true"
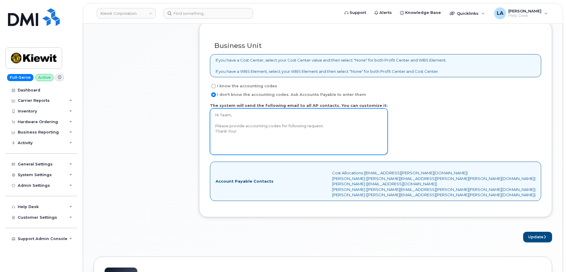
click at [274, 132] on textarea "Hi Team, Please provide accounting codes for following request. Thank You!" at bounding box center [299, 131] width 178 height 46
click at [259, 135] on textarea "Hi Team, Please provide accounting codes for following request. Thank You!" at bounding box center [299, 131] width 178 height 46
click at [287, 132] on textarea "Hi Team, Please provide accounting codes for following request. Thank You!" at bounding box center [299, 131] width 178 height 46
paste textarea "WBS: 106053.1141"
type textarea "Hi Team, Please provide accounting codes for following request. Thank You! WBS:…"
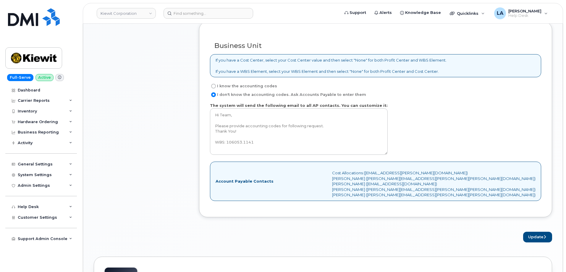
click at [212, 84] on input "I know the accounting codes" at bounding box center [213, 86] width 5 height 5
radio input "true"
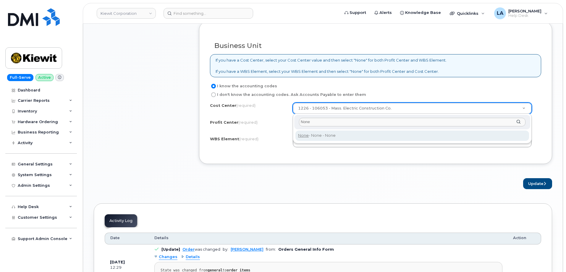
type input "None"
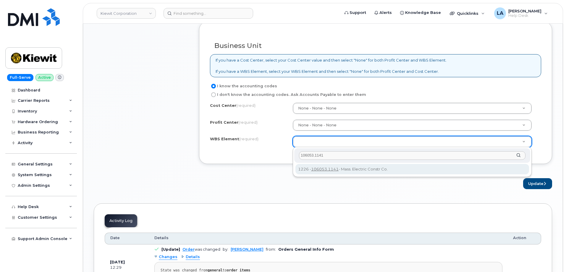
type input "106053.1141"
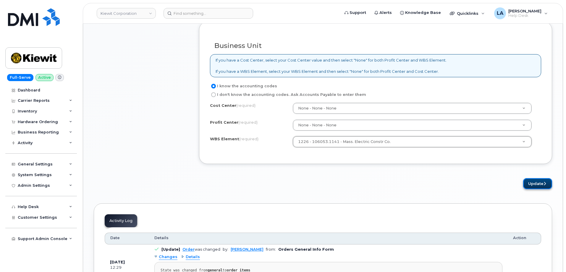
click at [539, 184] on button "Update" at bounding box center [537, 183] width 29 height 11
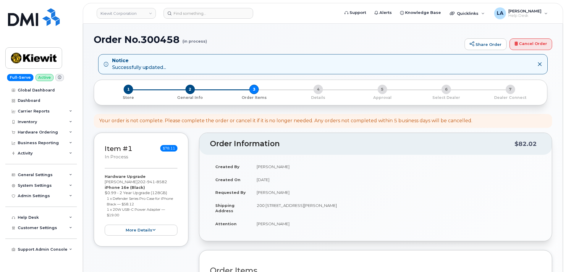
click at [362, 36] on h1 "Order No.300458 (in process)" at bounding box center [278, 39] width 368 height 10
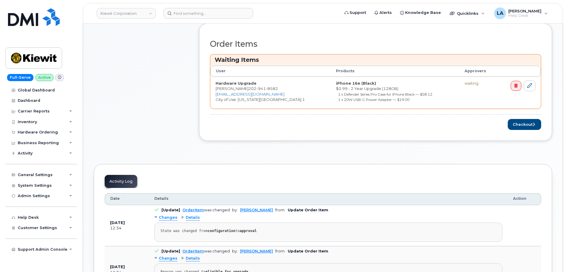
scroll to position [238, 0]
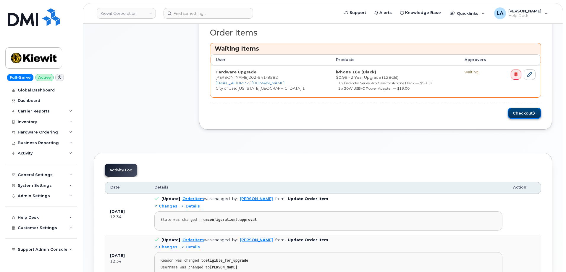
click at [521, 110] on button "Checkout" at bounding box center [523, 113] width 33 height 11
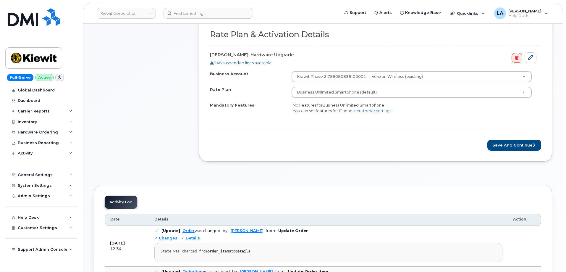
scroll to position [238, 0]
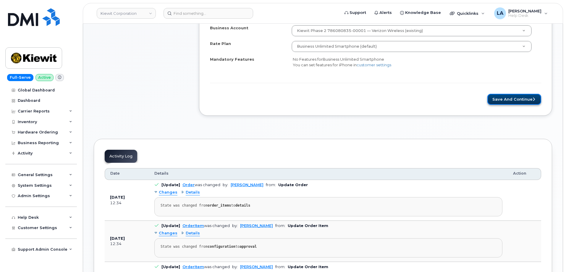
click at [517, 98] on button "Save and Continue" at bounding box center [514, 99] width 54 height 11
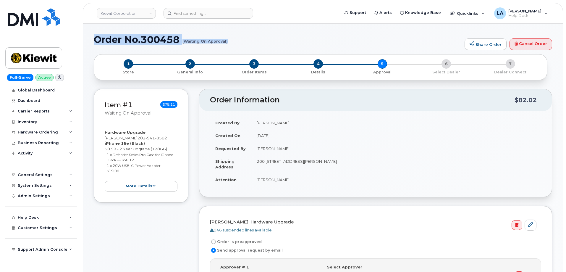
drag, startPoint x: 91, startPoint y: 36, endPoint x: 228, endPoint y: 46, distance: 137.5
copy h1 "Order No.300458 (Waiting On Approval)"
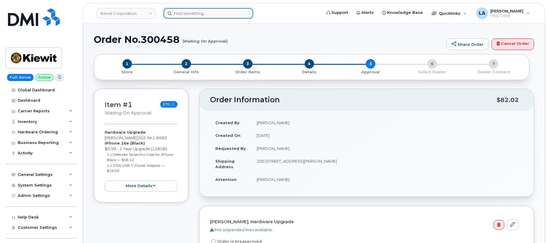
click at [218, 14] on input at bounding box center [208, 13] width 90 height 11
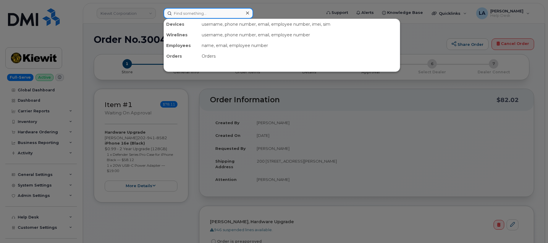
paste input "[PHONE_NUMBER]"
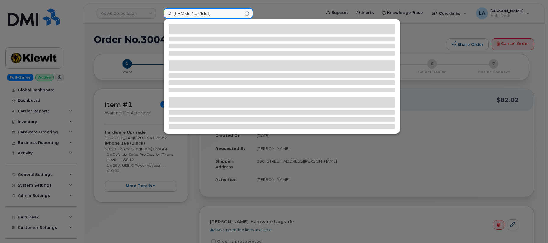
type input "[PHONE_NUMBER]"
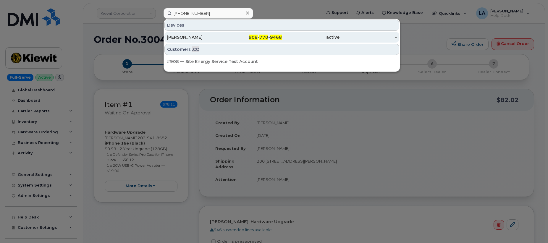
click at [201, 40] on div "[PERSON_NAME]" at bounding box center [196, 37] width 58 height 6
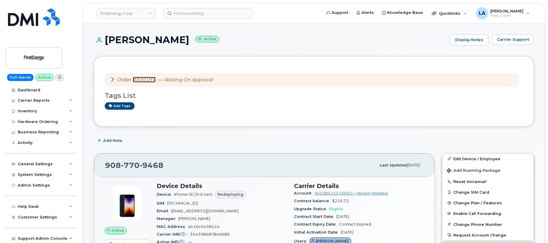
click at [142, 78] on link "#300197" at bounding box center [144, 80] width 23 height 6
drag, startPoint x: 547, startPoint y: 14, endPoint x: 553, endPoint y: 35, distance: 22.5
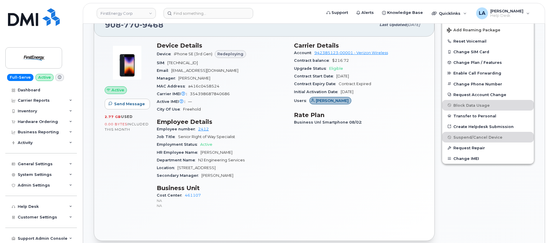
scroll to position [141, 0]
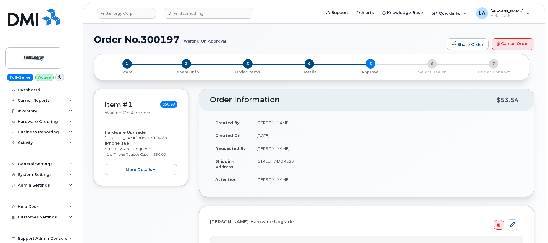
click at [168, 39] on h1 "Order No.300197 (Waiting On Approval)" at bounding box center [269, 39] width 350 height 10
copy h1 "300197"
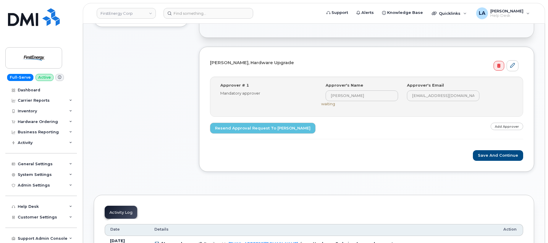
scroll to position [155, 0]
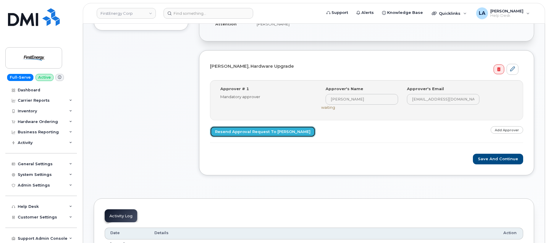
click at [262, 135] on link "Resend Approval Request to [PERSON_NAME]" at bounding box center [262, 131] width 105 height 11
